Goal: Information Seeking & Learning: Learn about a topic

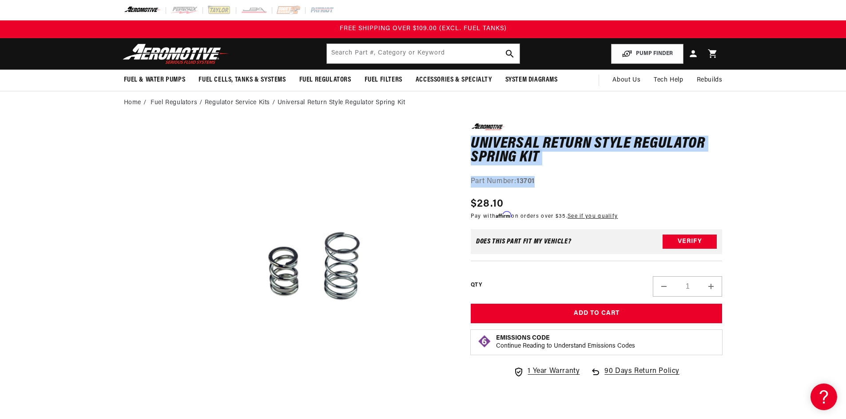
drag, startPoint x: 472, startPoint y: 145, endPoint x: 571, endPoint y: 167, distance: 101.4
click at [546, 186] on div "0.0 star rating Write a review Universal Return Style Regulator Spring Kit Univ…" at bounding box center [596, 155] width 252 height 64
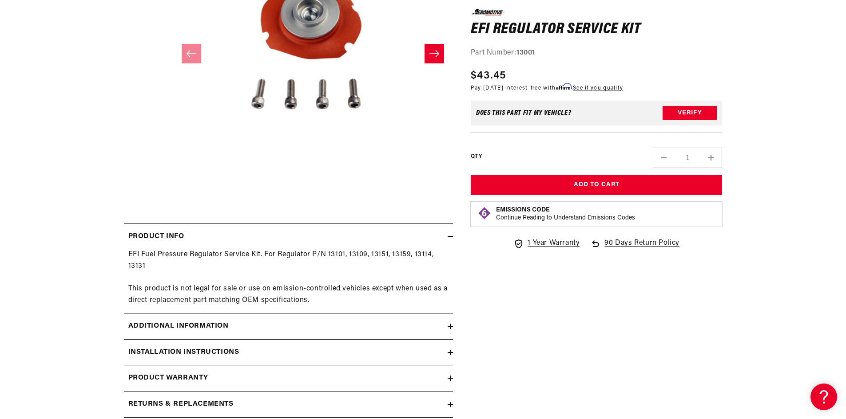
scroll to position [399, 0]
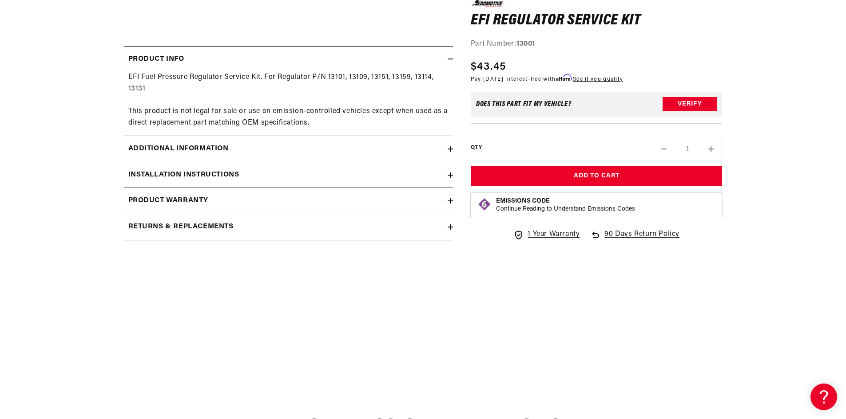
click at [172, 145] on h2 "Additional information" at bounding box center [178, 149] width 100 height 12
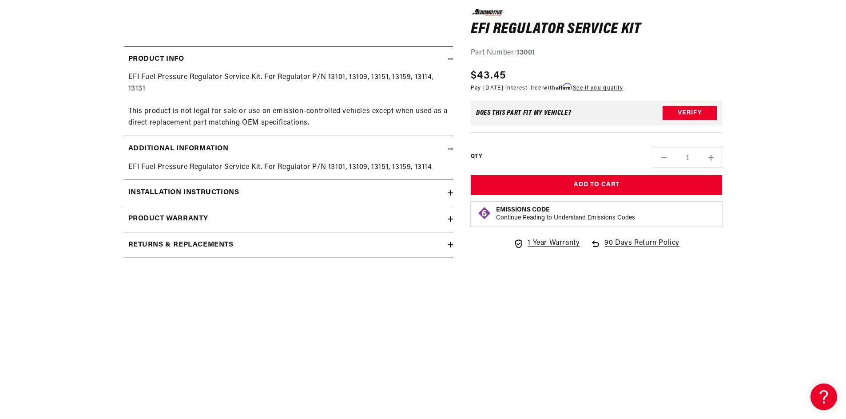
click at [184, 200] on summary "Installation Instructions" at bounding box center [288, 193] width 329 height 26
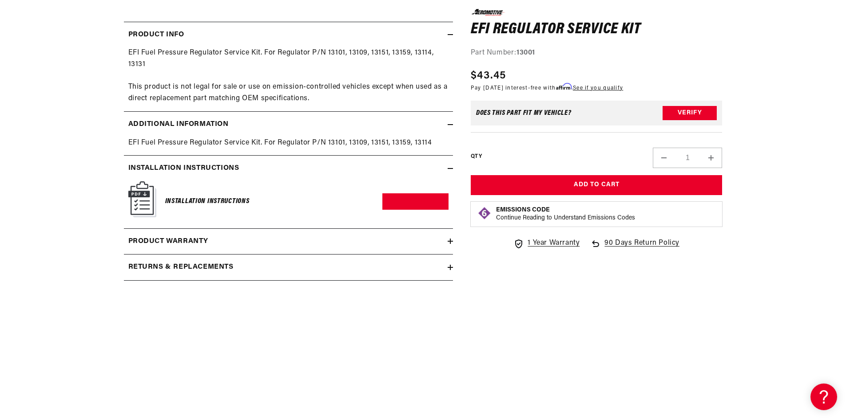
scroll to position [444, 0]
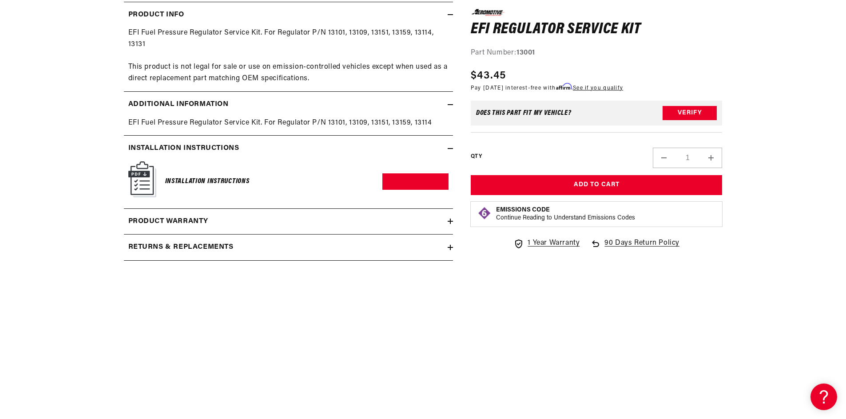
click at [178, 217] on h2 "Product warranty" at bounding box center [168, 222] width 80 height 12
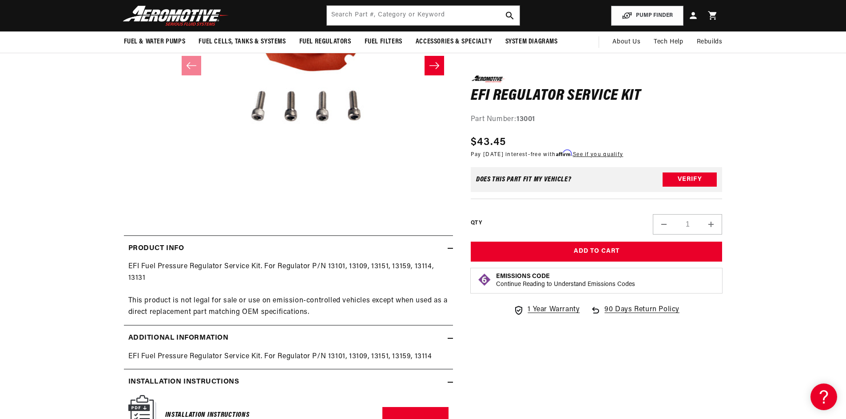
scroll to position [89, 0]
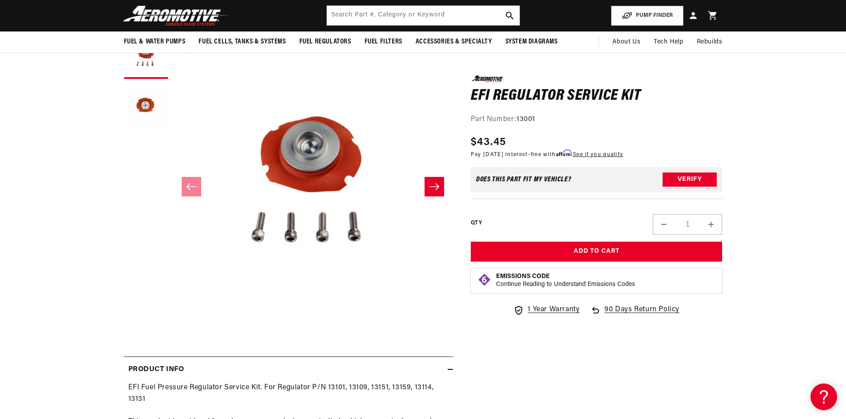
click at [173, 315] on button "Open media 1 in modal" at bounding box center [173, 315] width 0 height 0
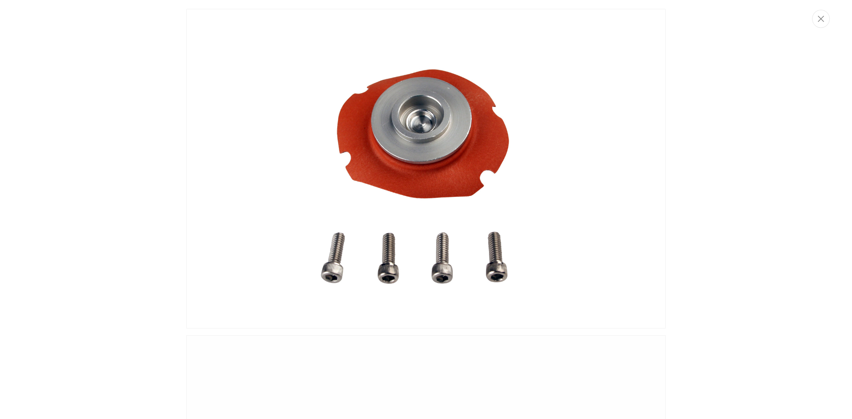
click at [500, 218] on img "Media gallery" at bounding box center [425, 169] width 479 height 320
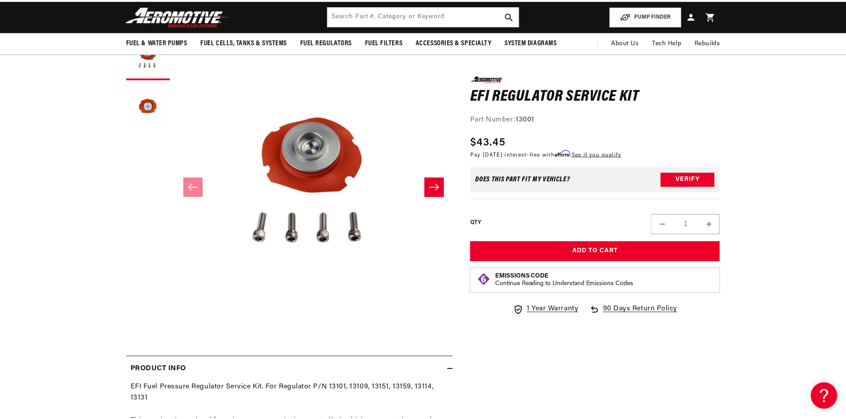
scroll to position [0, 0]
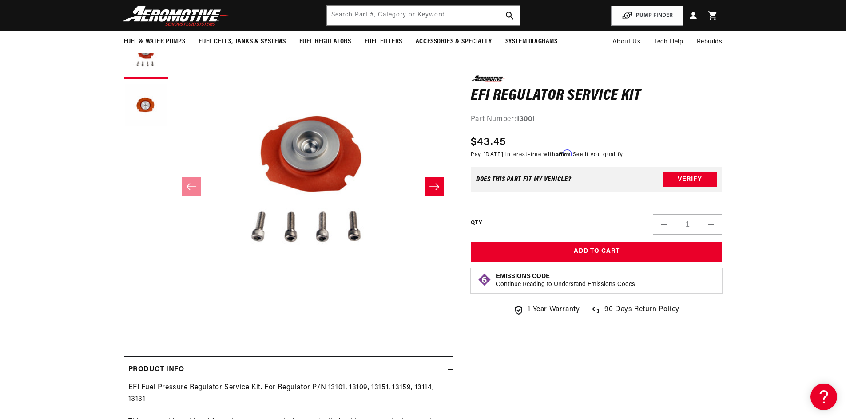
click at [434, 187] on icon "Slide right" at bounding box center [434, 186] width 11 height 9
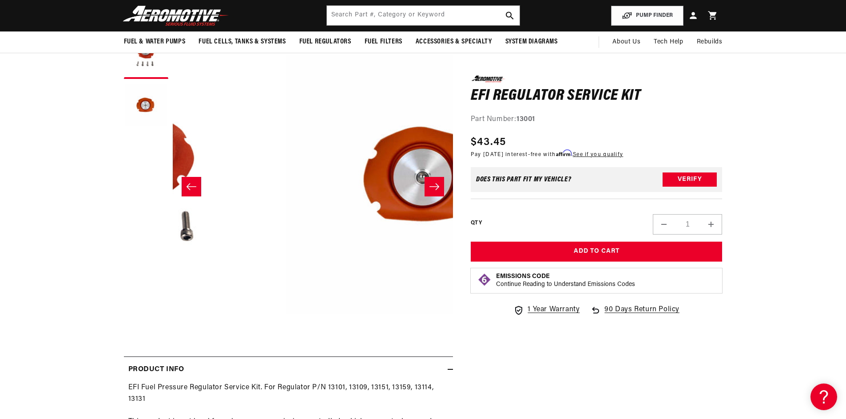
scroll to position [0, 280]
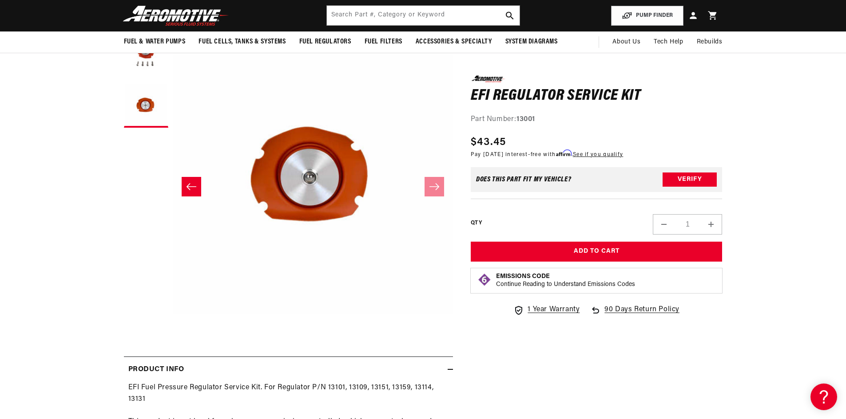
click at [184, 184] on button "Slide left" at bounding box center [192, 187] width 20 height 20
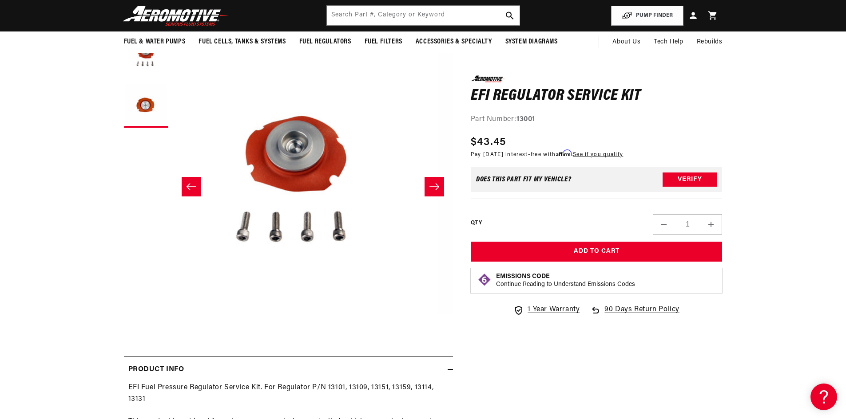
scroll to position [0, 0]
